Goal: Task Accomplishment & Management: Manage account settings

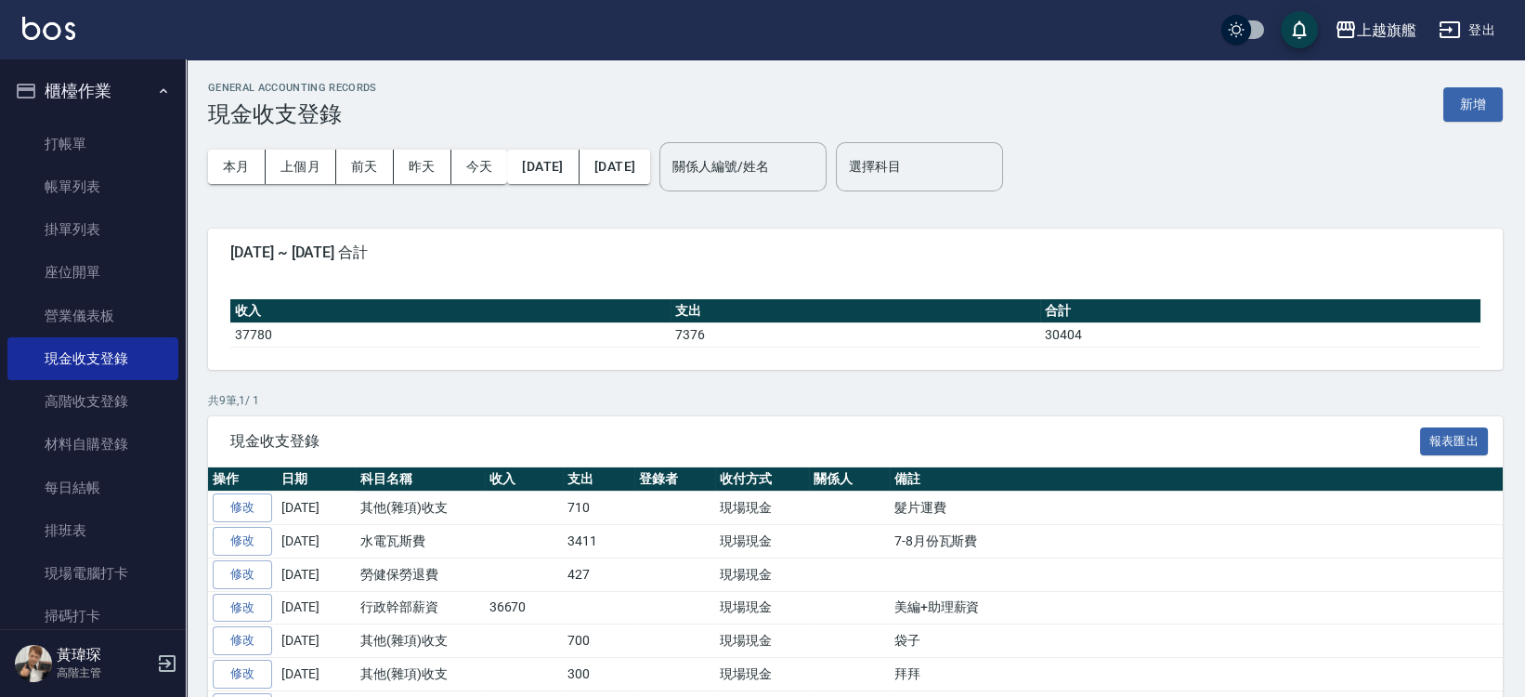
click at [69, 82] on button "櫃檯作業" at bounding box center [92, 91] width 171 height 48
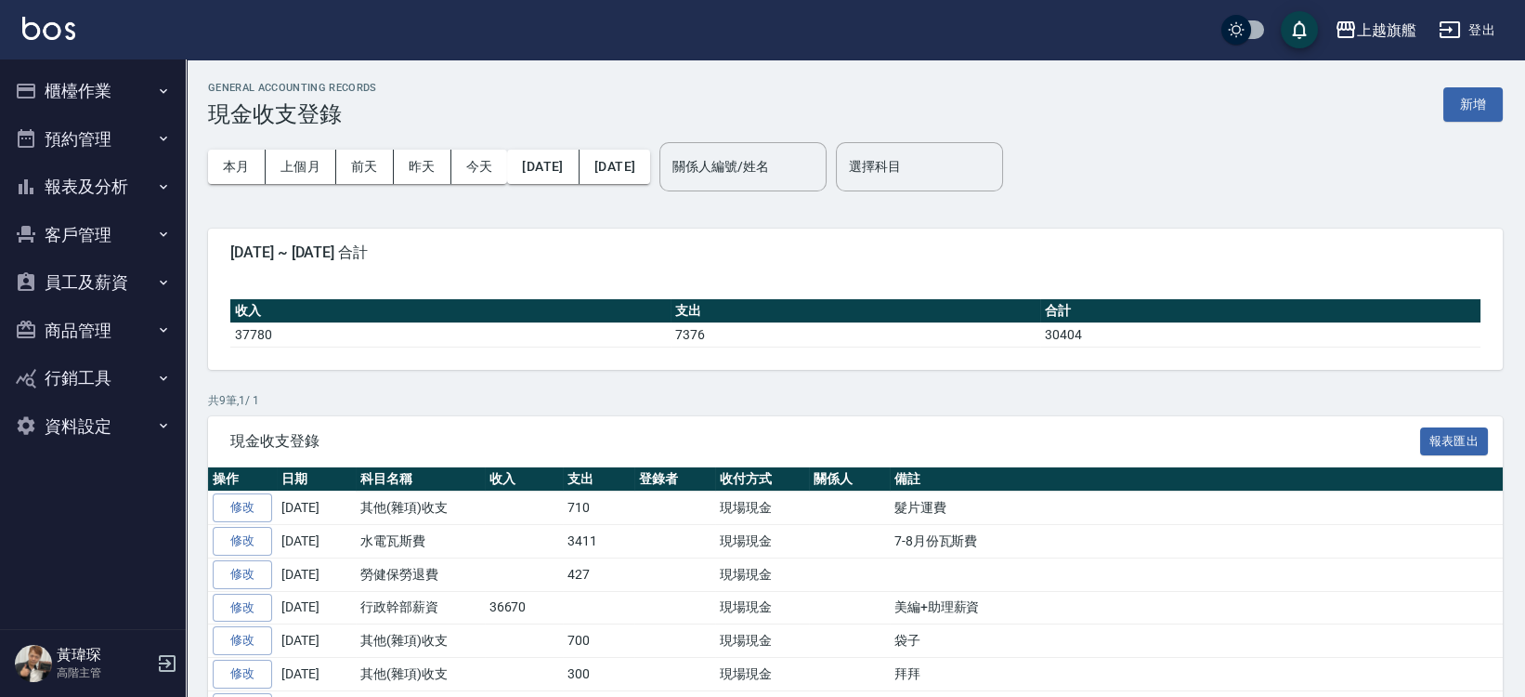
click at [124, 275] on button "員工及薪資" at bounding box center [92, 282] width 171 height 48
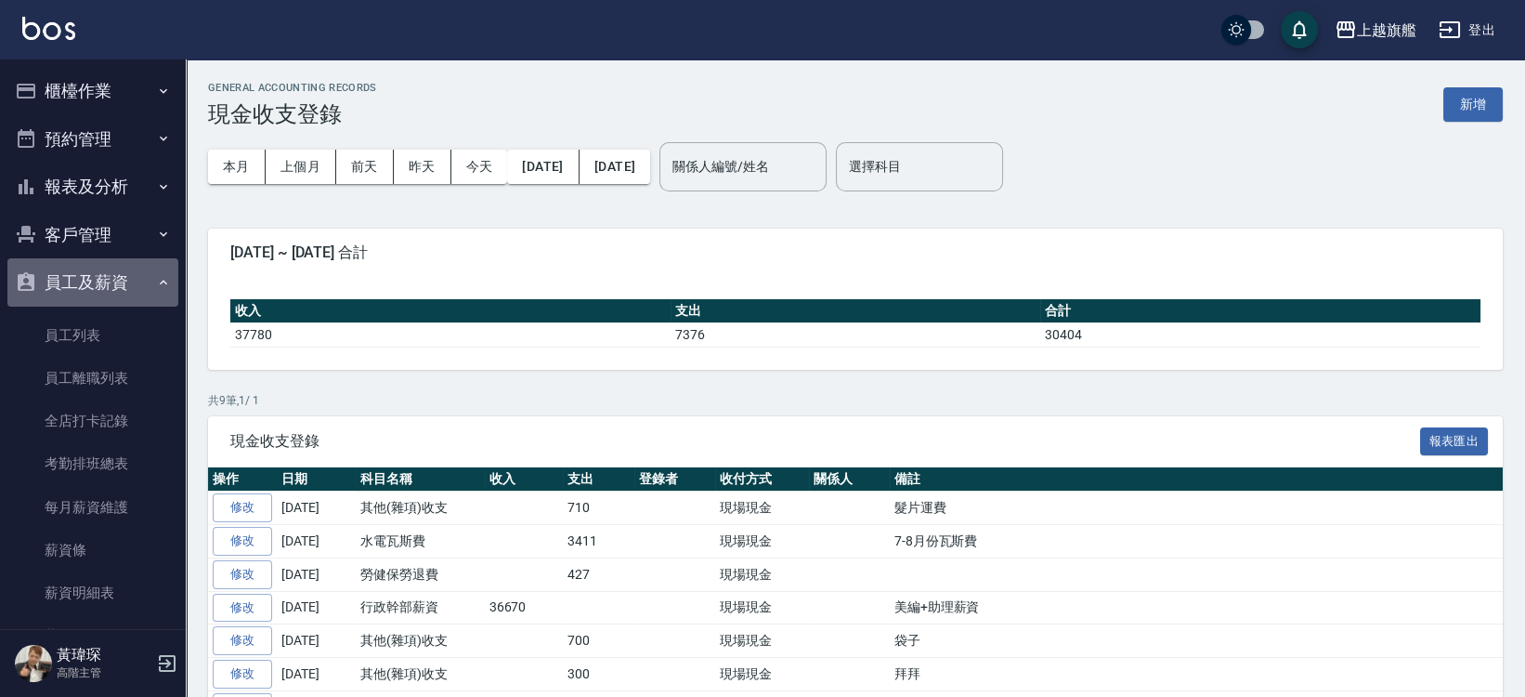
drag, startPoint x: 127, startPoint y: 281, endPoint x: 113, endPoint y: 242, distance: 41.4
click at [125, 280] on button "員工及薪資" at bounding box center [92, 282] width 171 height 48
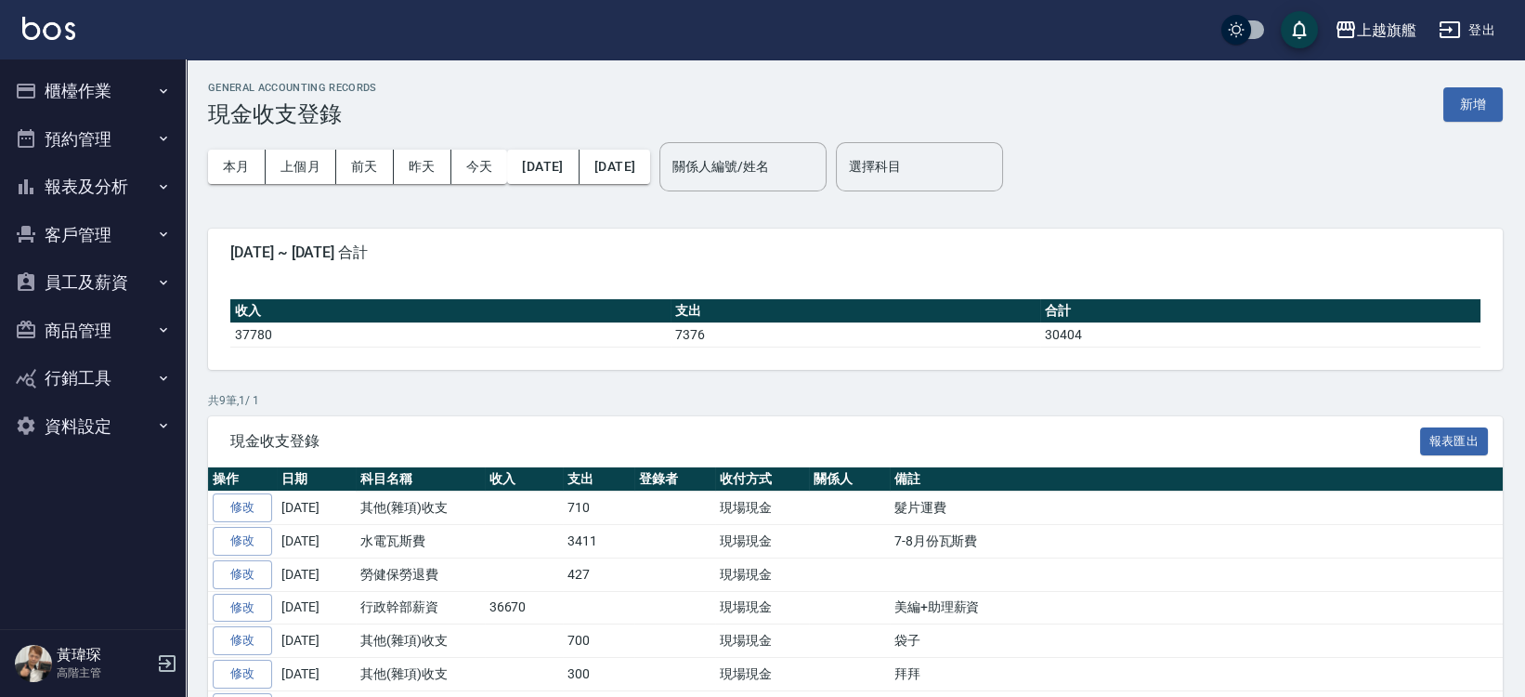
click at [113, 242] on button "客戶管理" at bounding box center [92, 235] width 171 height 48
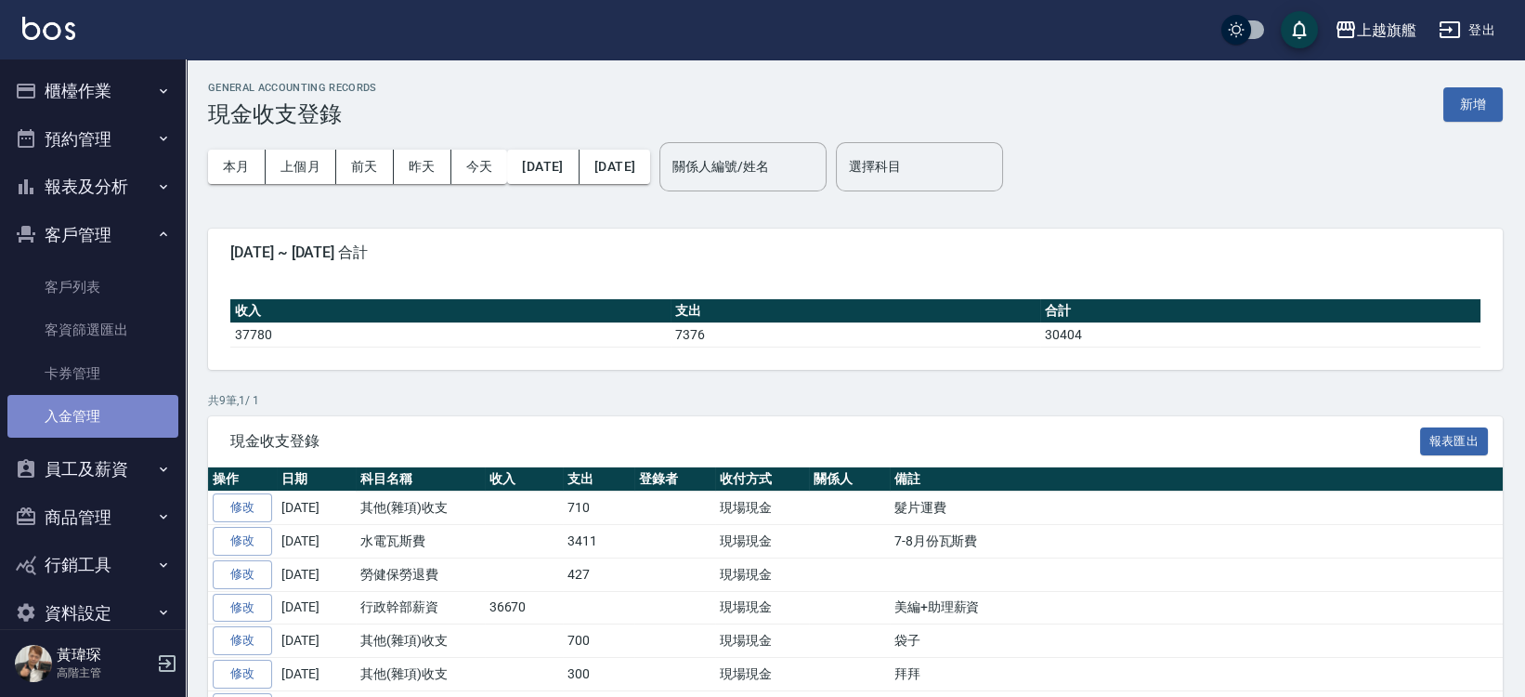
click at [96, 419] on link "入金管理" at bounding box center [92, 416] width 171 height 43
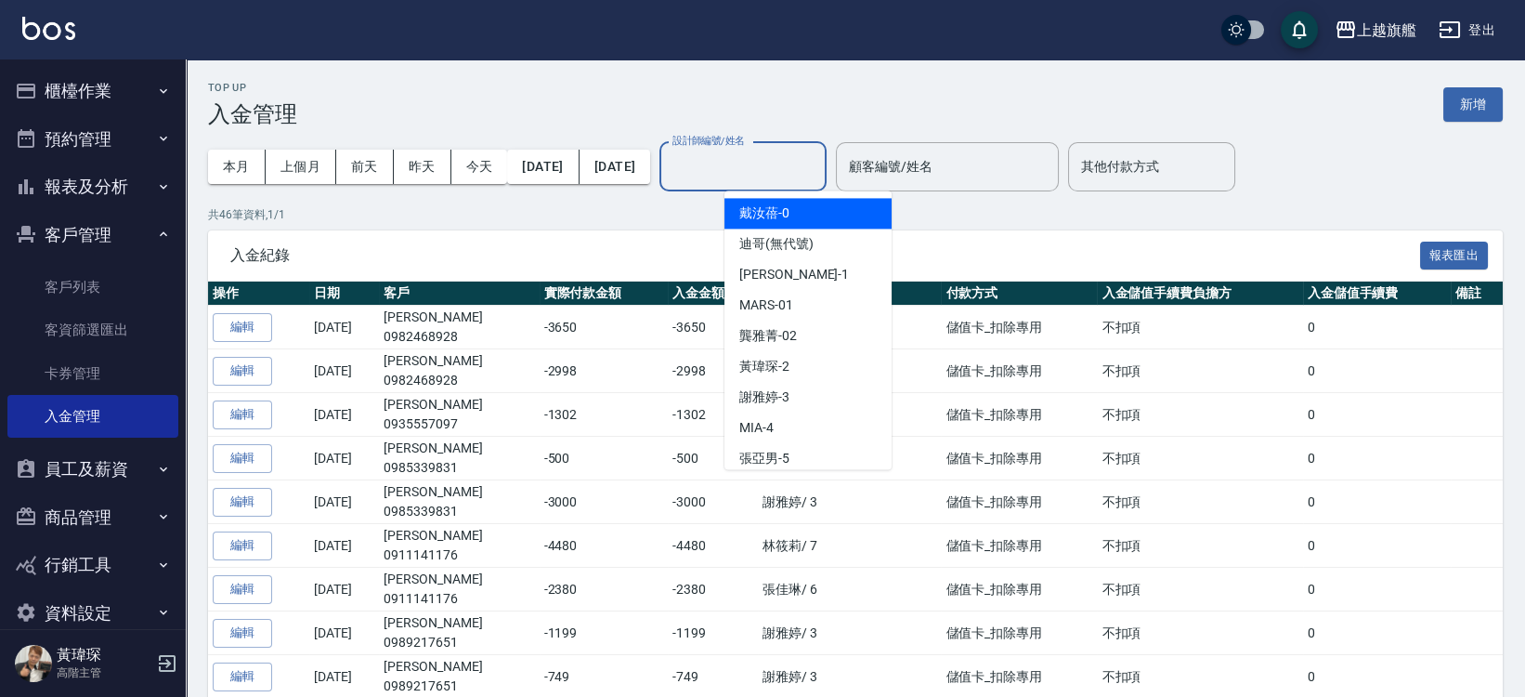
click at [785, 165] on input "設計師編號/姓名" at bounding box center [743, 166] width 150 height 33
click at [944, 150] on div "顧客編號/姓名" at bounding box center [947, 166] width 223 height 49
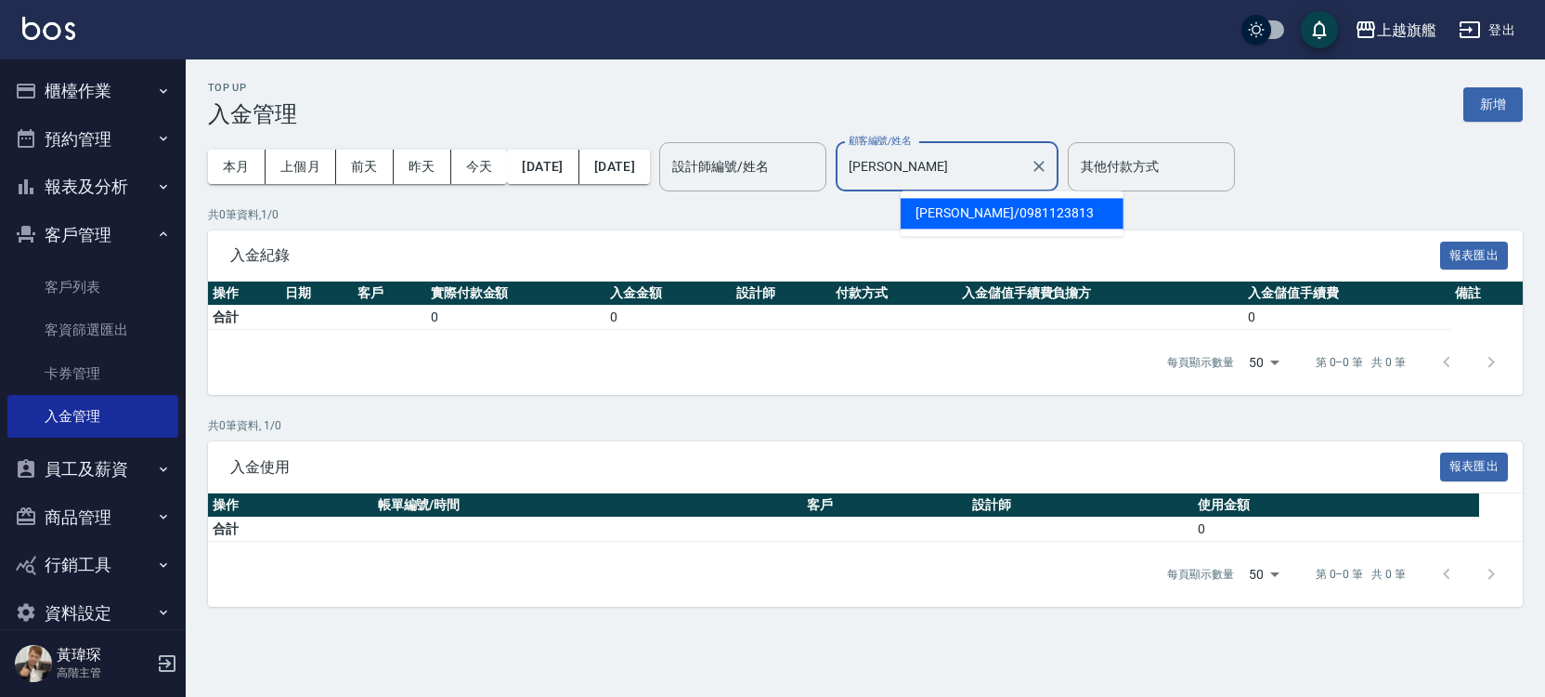
type input "劉"
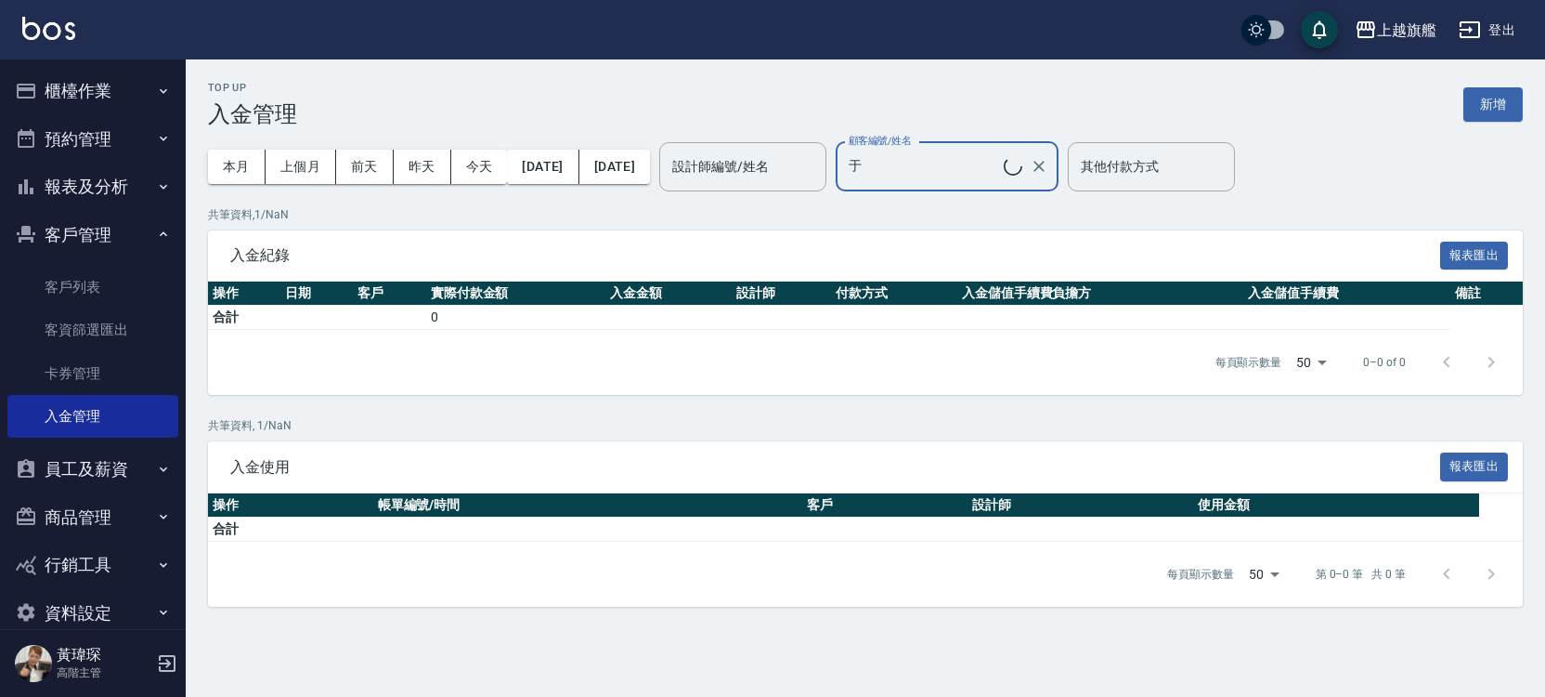
type input "[PERSON_NAME]/0985339831"
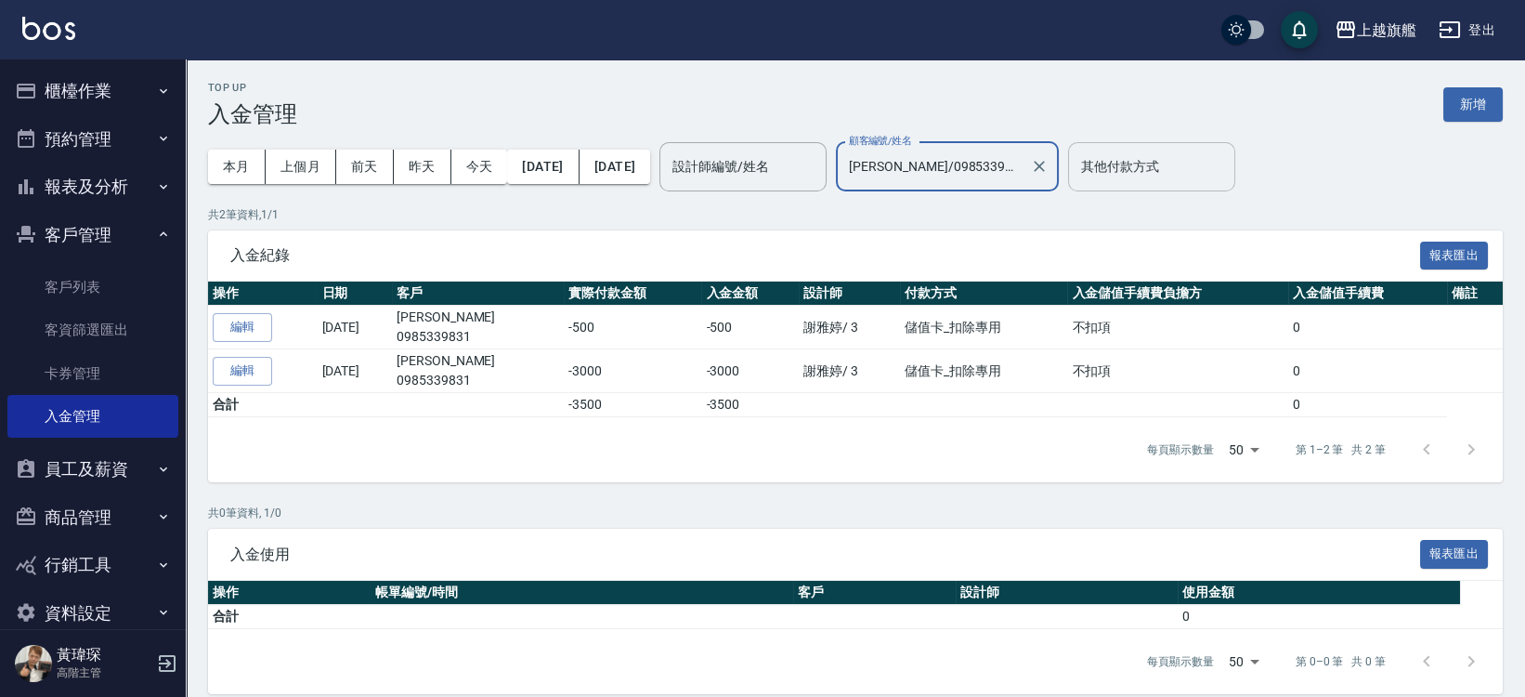
drag, startPoint x: 1134, startPoint y: 166, endPoint x: 1139, endPoint y: 176, distance: 11.2
click at [1139, 176] on div "其他付款方式" at bounding box center [1151, 166] width 167 height 49
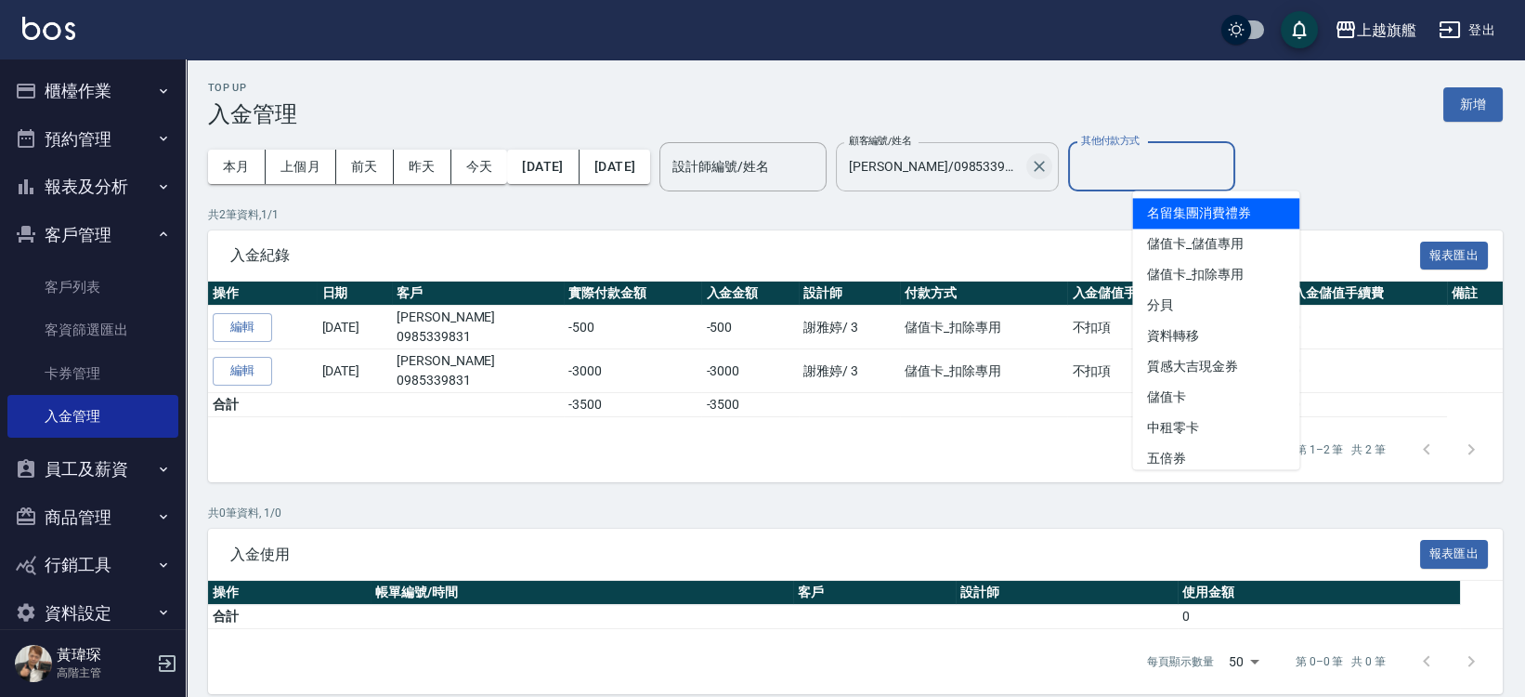
click at [1048, 162] on icon "Clear" at bounding box center [1039, 166] width 19 height 19
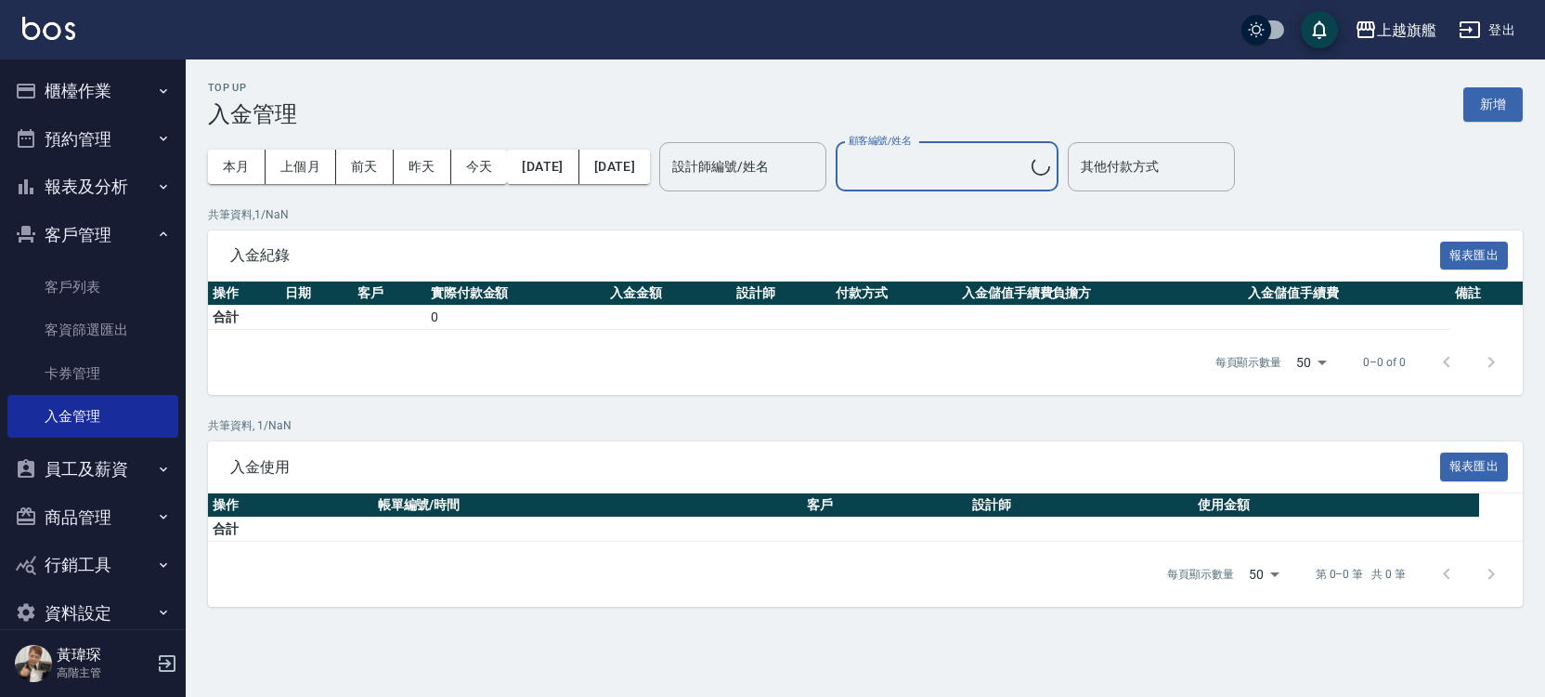
type input "[PERSON_NAME]/0982468928"
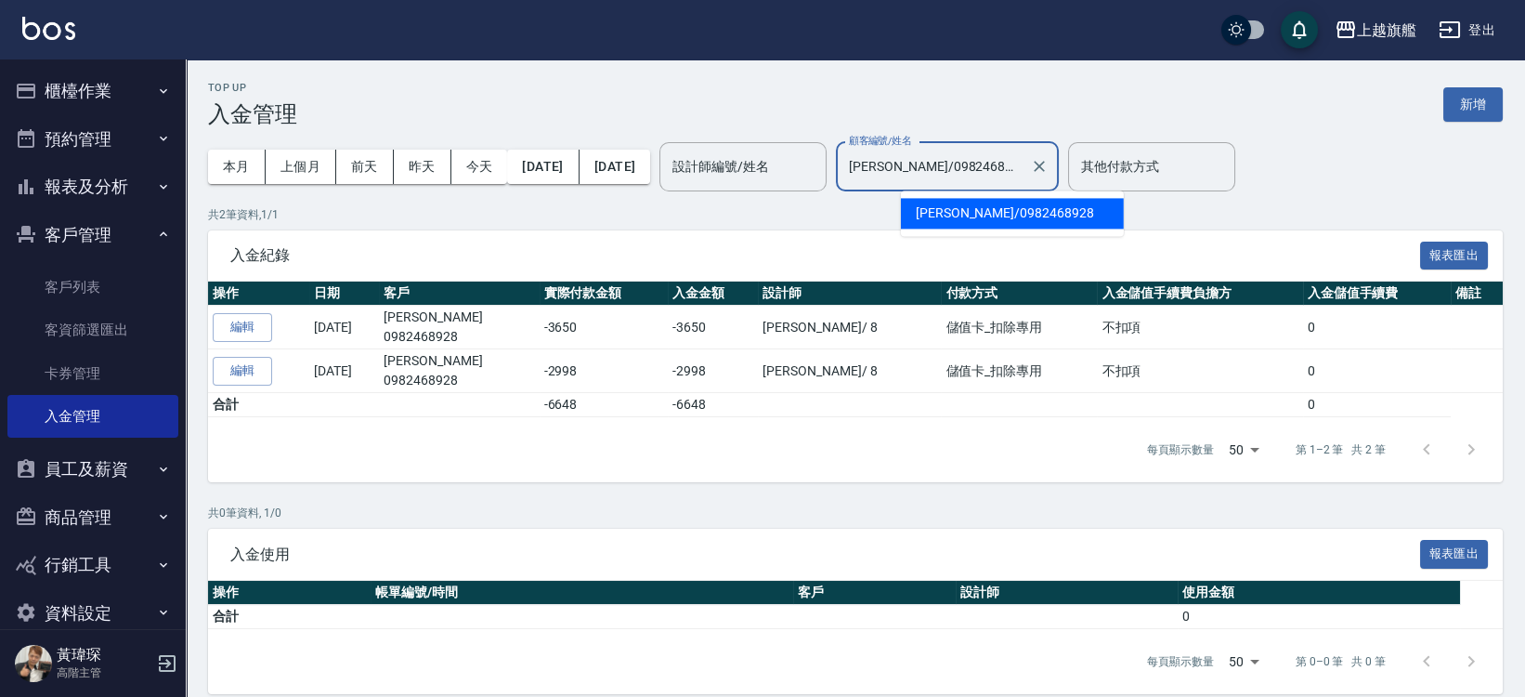
drag, startPoint x: 1063, startPoint y: 162, endPoint x: 736, endPoint y: 242, distance: 337.6
click at [844, 183] on input "[PERSON_NAME]/0982468928" at bounding box center [933, 166] width 178 height 33
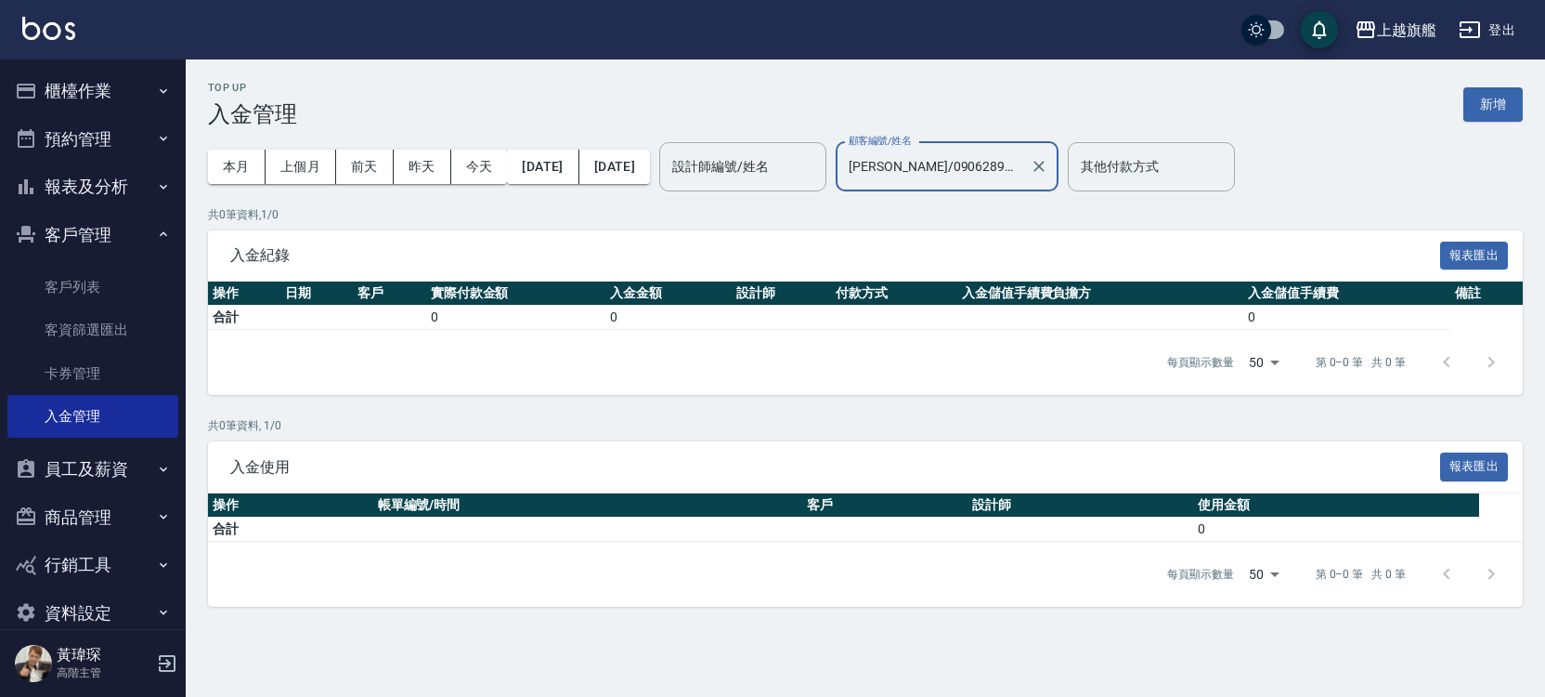
type input "[PERSON_NAME]/0906289502"
click at [753, 202] on div "本月 上個月 [DATE] [DATE] [DATE] [DATE] [DATE] 設計師編號/姓名 設計師編號/姓名 顧客編號/姓名 [PERSON_NAM…" at bounding box center [865, 166] width 1315 height 79
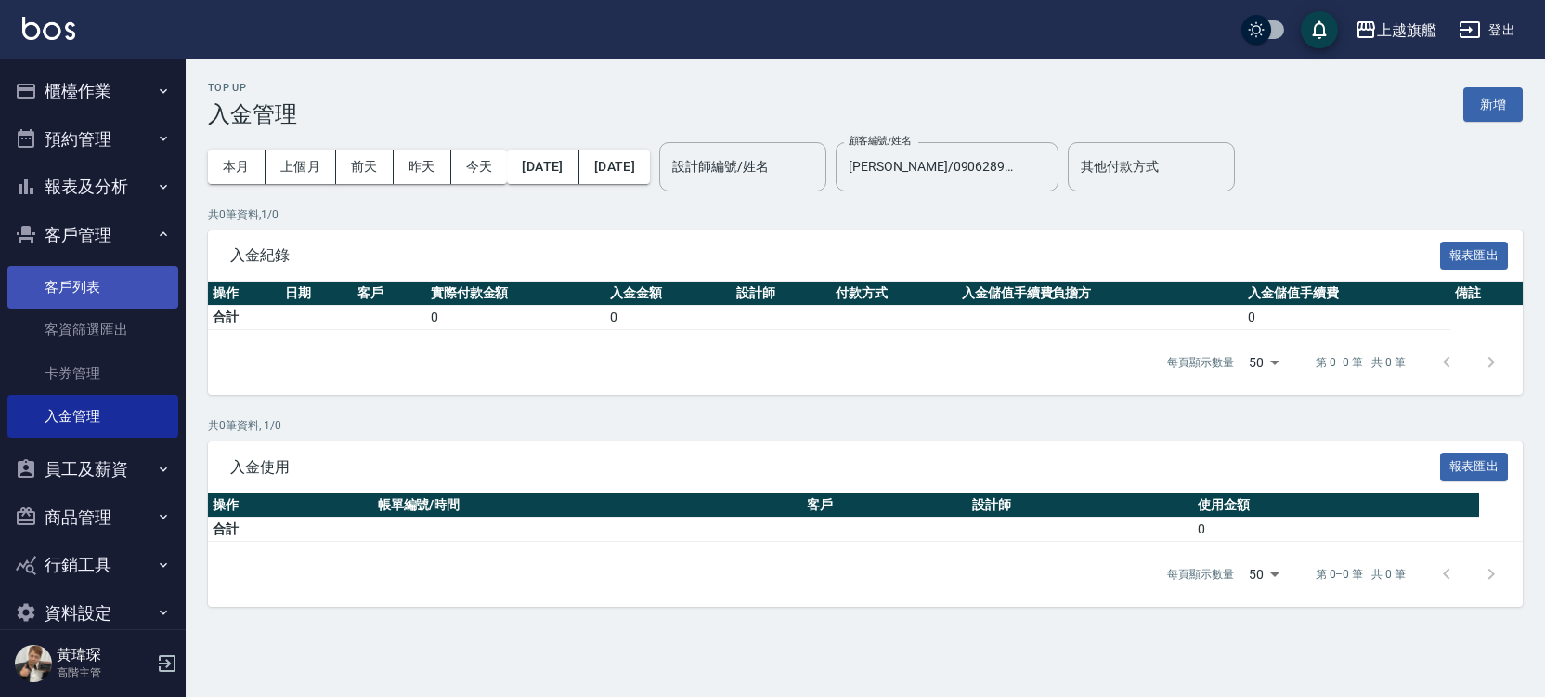
click at [104, 282] on link "客戶列表" at bounding box center [92, 287] width 171 height 43
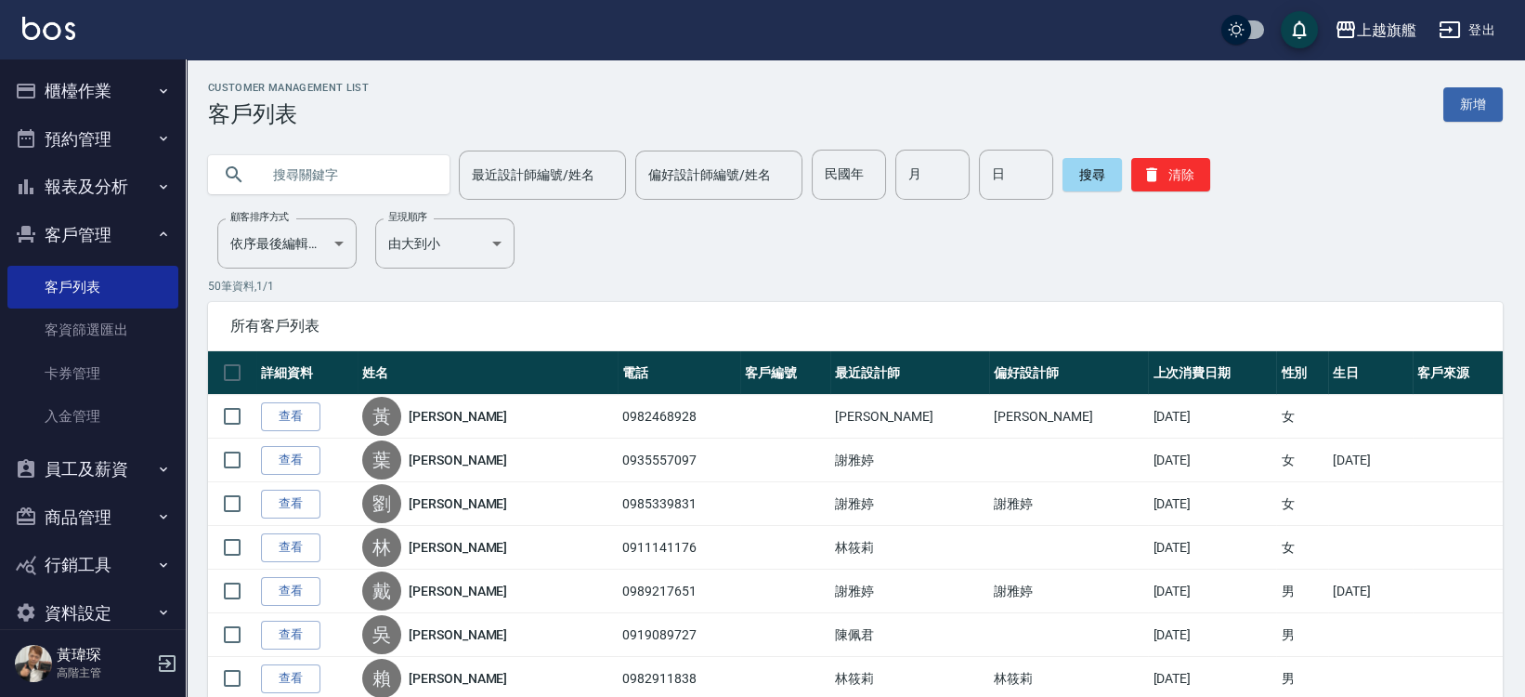
click at [343, 169] on input "text" at bounding box center [347, 175] width 175 height 50
type input "0906289"
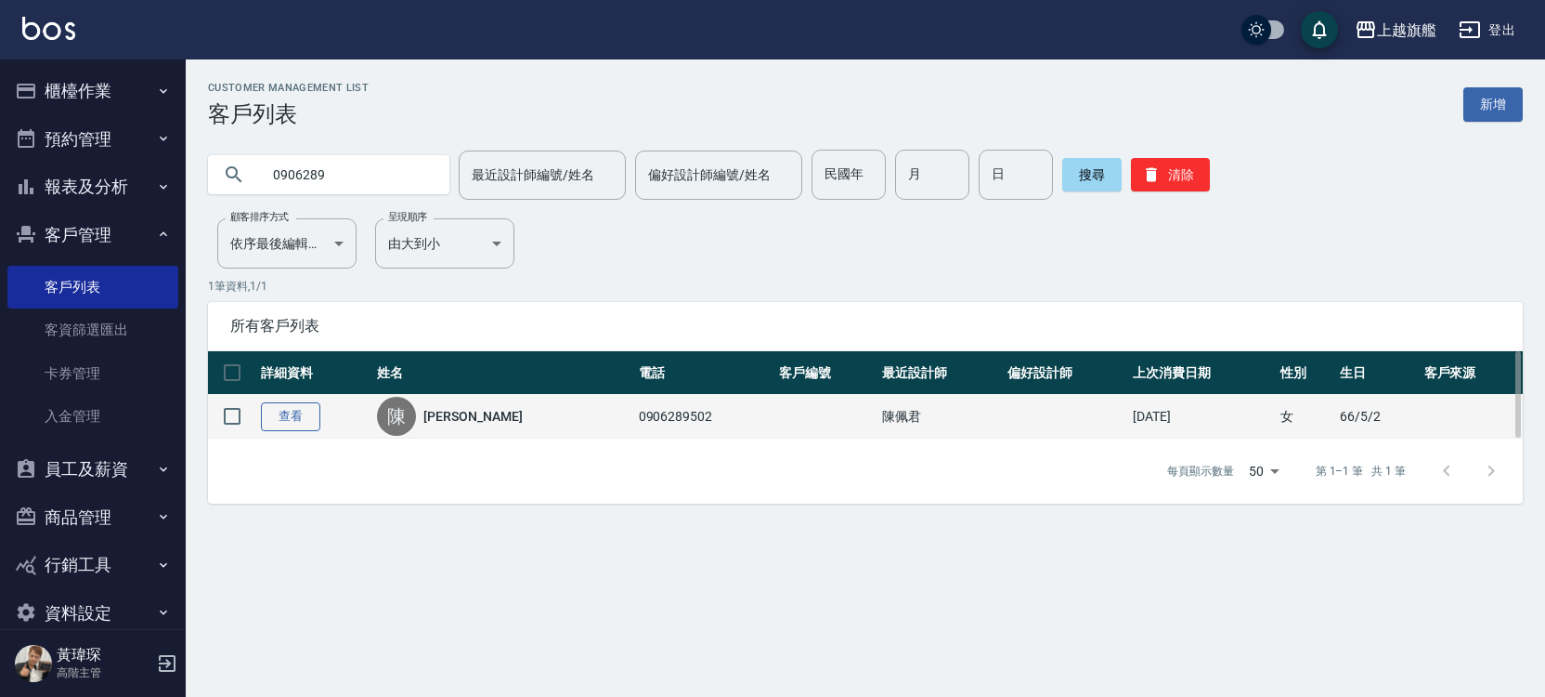
click at [289, 422] on link "查看" at bounding box center [290, 416] width 59 height 29
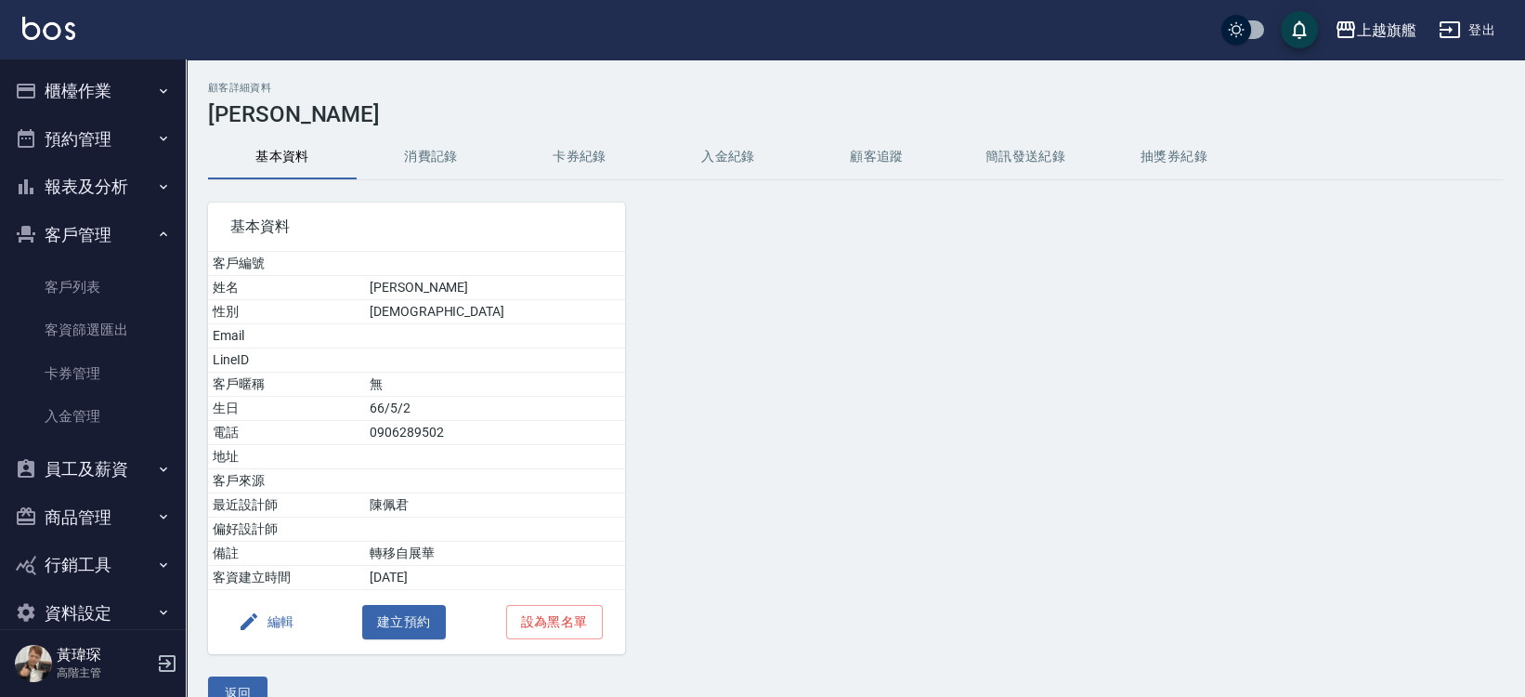
click at [695, 156] on button "入金紀錄" at bounding box center [728, 157] width 149 height 45
